Goal: Task Accomplishment & Management: Complete application form

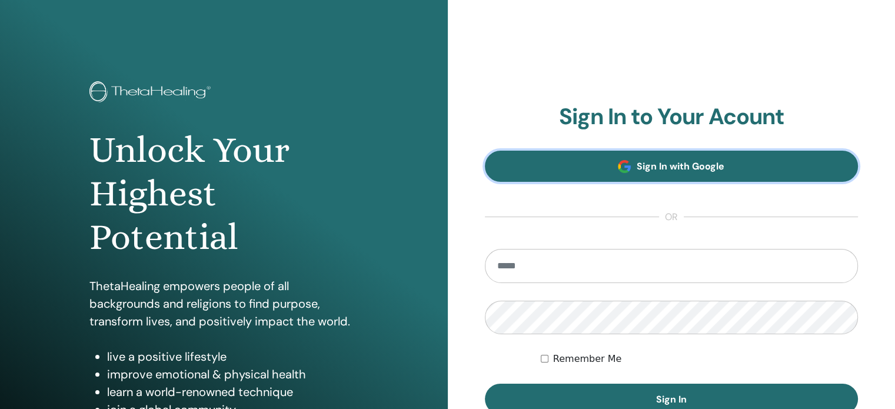
click at [680, 178] on link "Sign In with Google" at bounding box center [671, 166] width 373 height 31
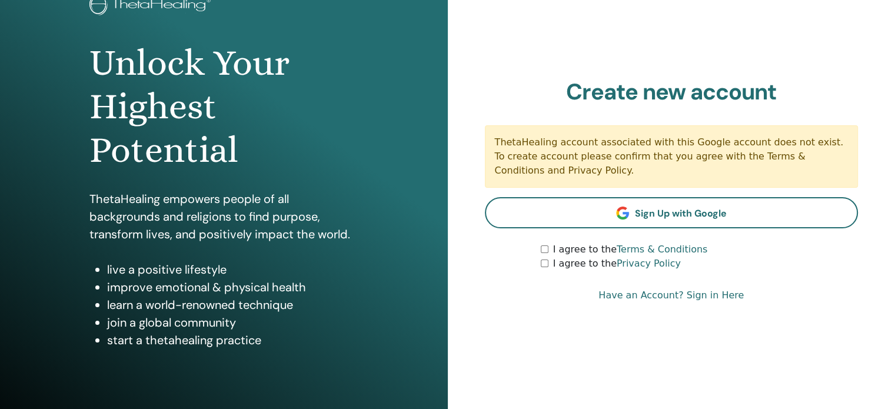
scroll to position [118, 0]
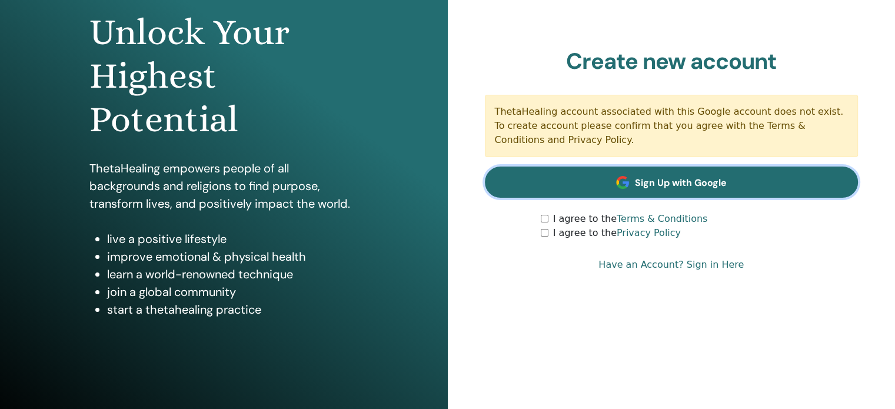
click at [618, 194] on link "Sign Up with Google" at bounding box center [671, 181] width 373 height 31
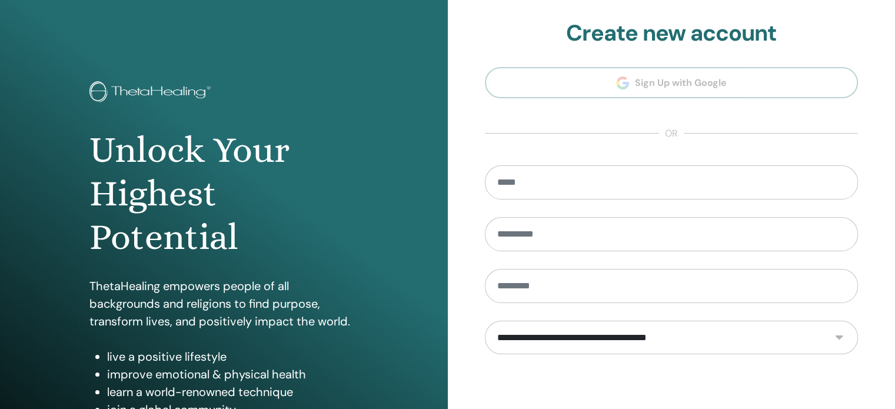
click at [685, 92] on section "**********" at bounding box center [671, 266] width 373 height 492
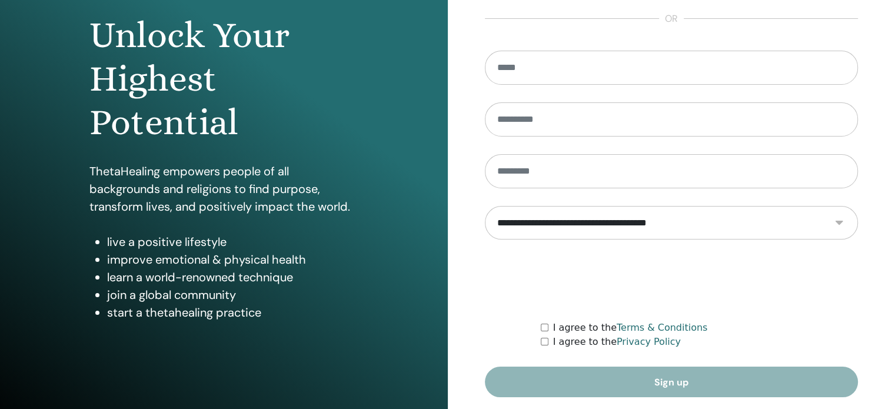
scroll to position [118, 0]
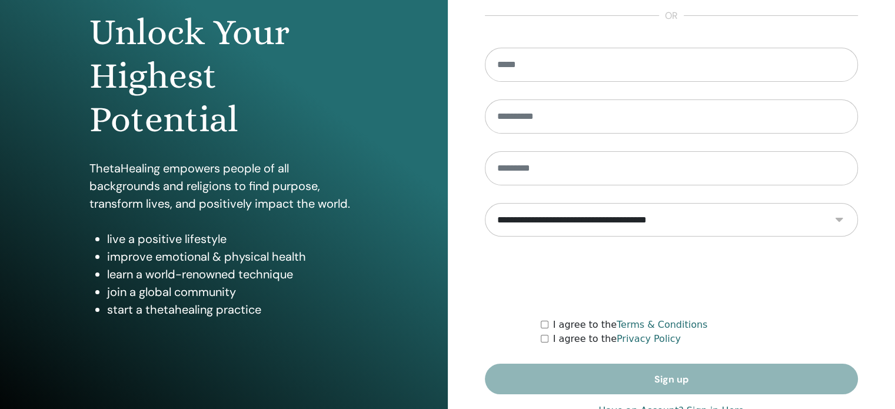
click at [548, 333] on div "I agree to the Privacy Policy" at bounding box center [698, 339] width 317 height 14
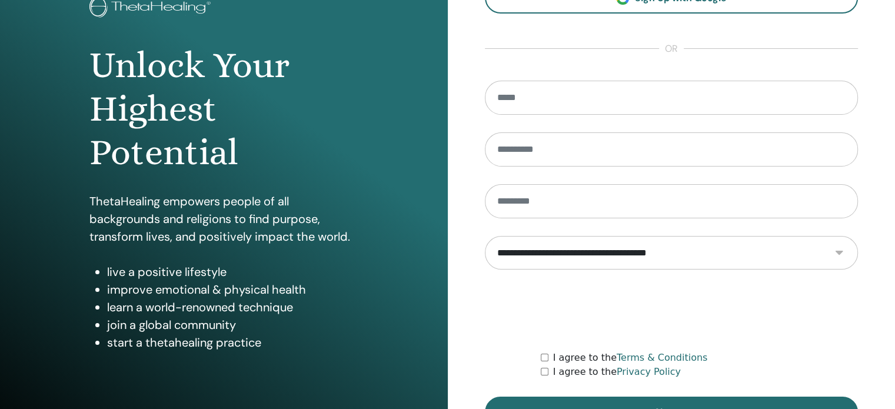
scroll to position [0, 0]
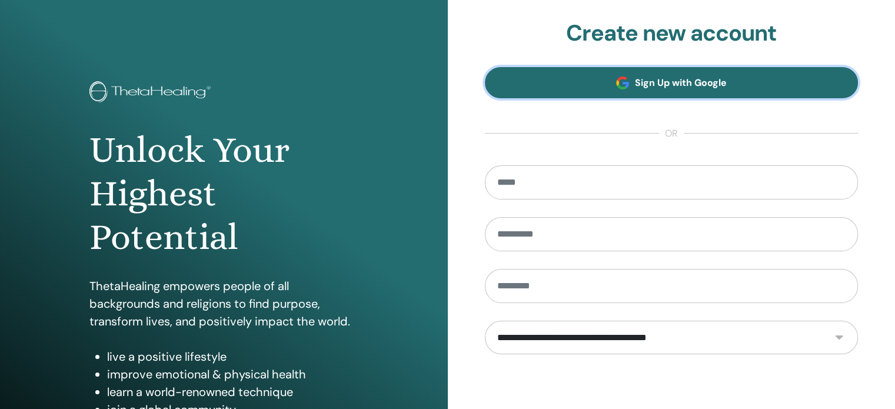
click at [699, 92] on link "Sign Up with Google" at bounding box center [671, 82] width 373 height 31
